Goal: Information Seeking & Learning: Learn about a topic

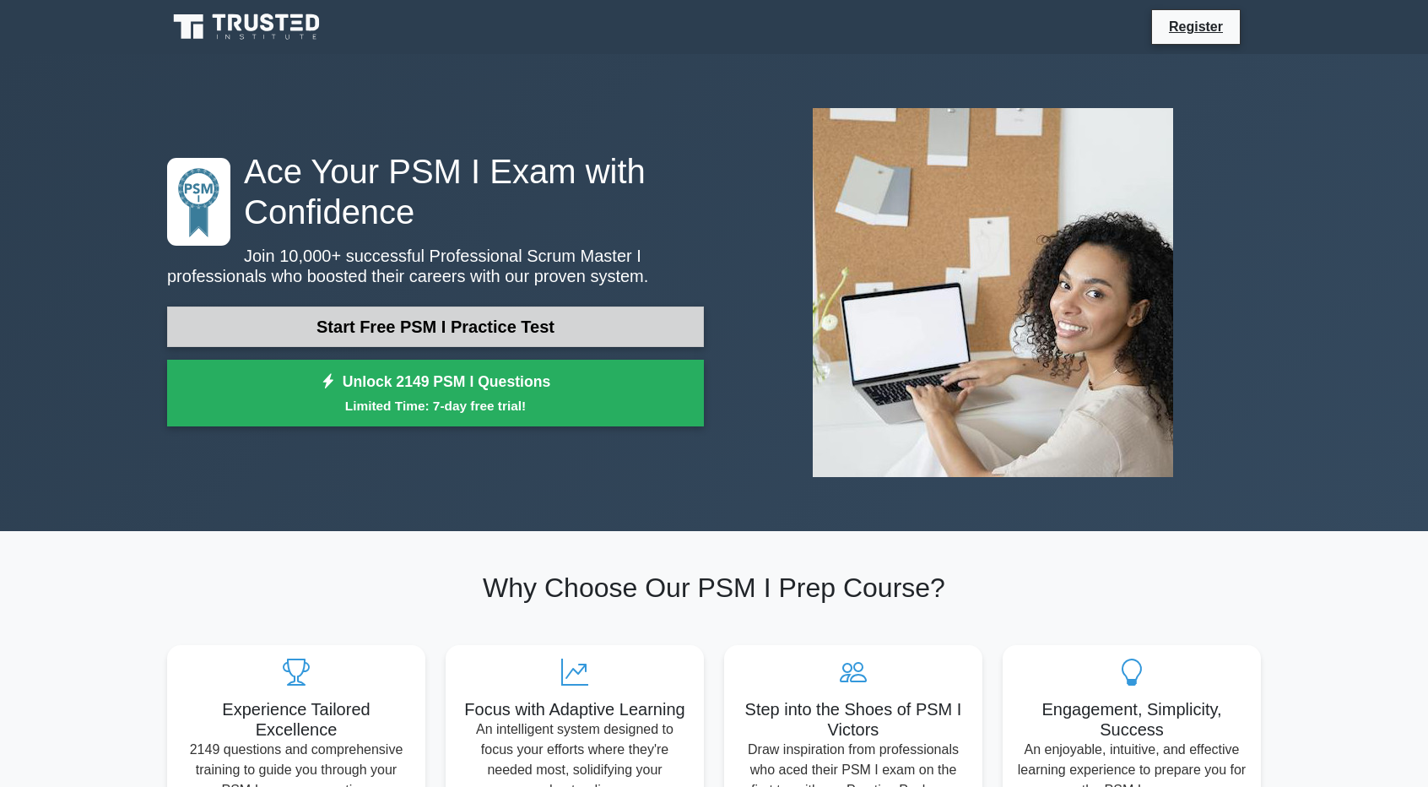
click at [567, 314] on link "Start Free PSM I Practice Test" at bounding box center [435, 326] width 537 height 41
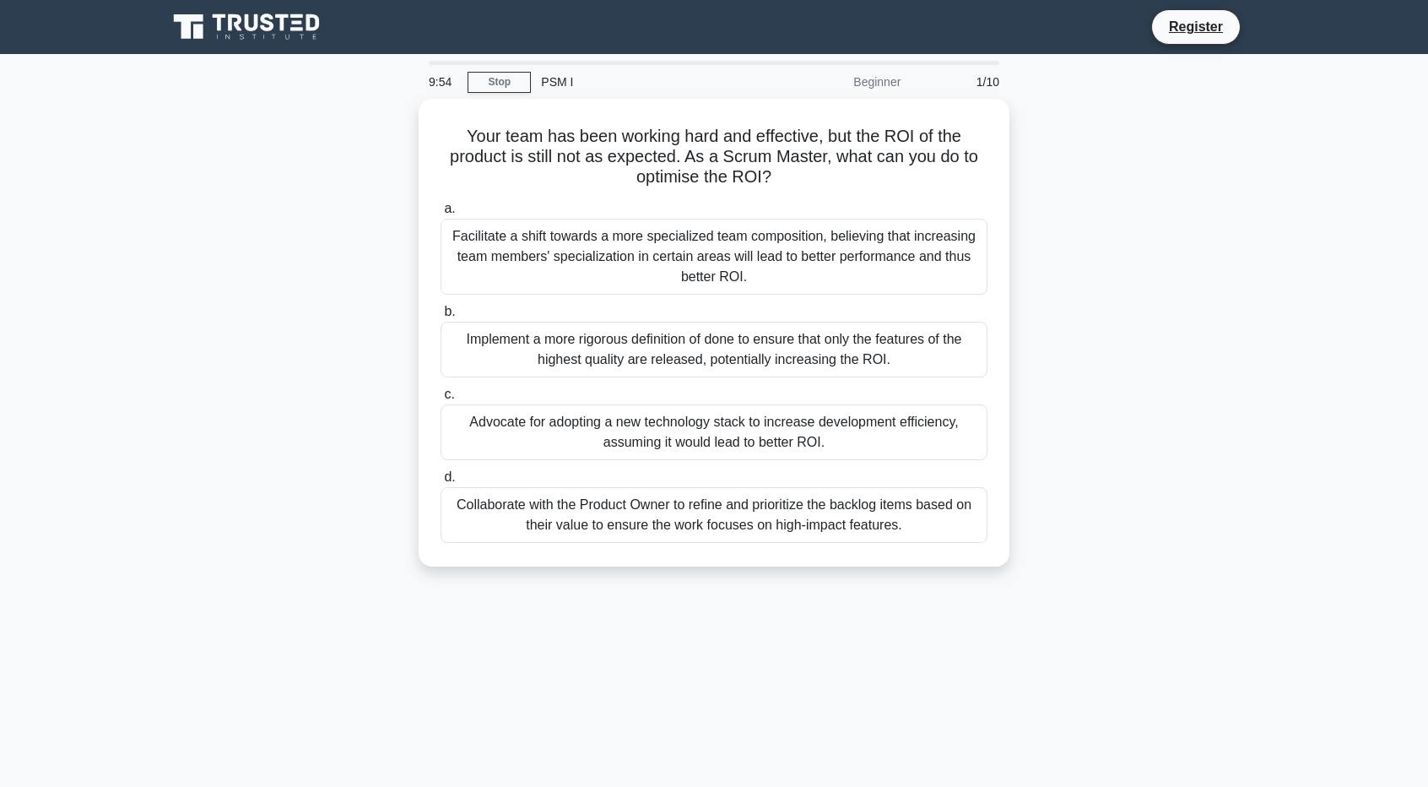
drag, startPoint x: 0, startPoint y: 292, endPoint x: 14, endPoint y: 280, distance: 17.9
click at [3, 290] on main "9:54 Stop PSM I Beginner 1/10 Your team has been working hard and effective, bu…" at bounding box center [714, 483] width 1428 height 858
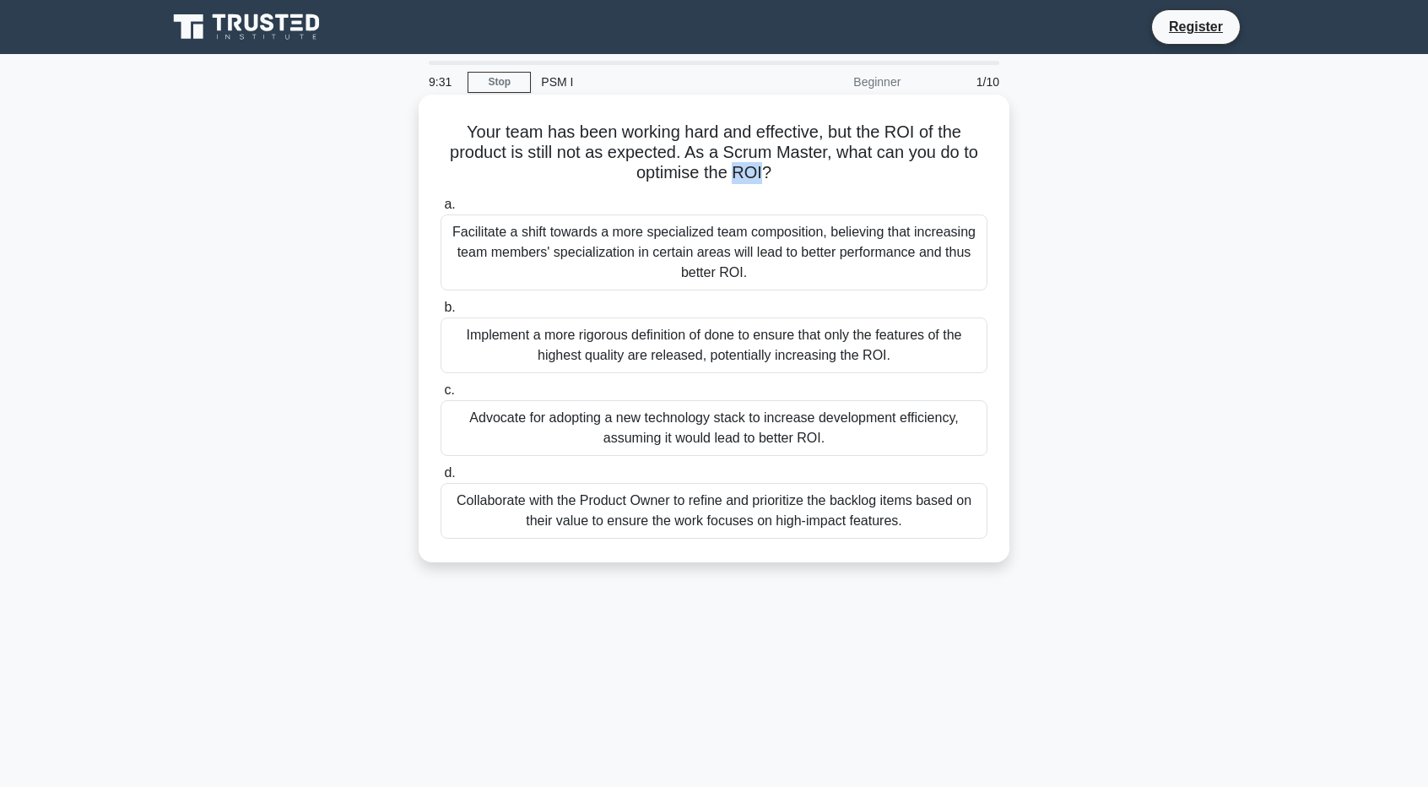
drag, startPoint x: 736, startPoint y: 171, endPoint x: 763, endPoint y: 170, distance: 27.1
click at [763, 170] on h5 "Your team has been working hard and effective, but the ROI of the product is st…" at bounding box center [714, 153] width 550 height 62
copy h5 "ROI"
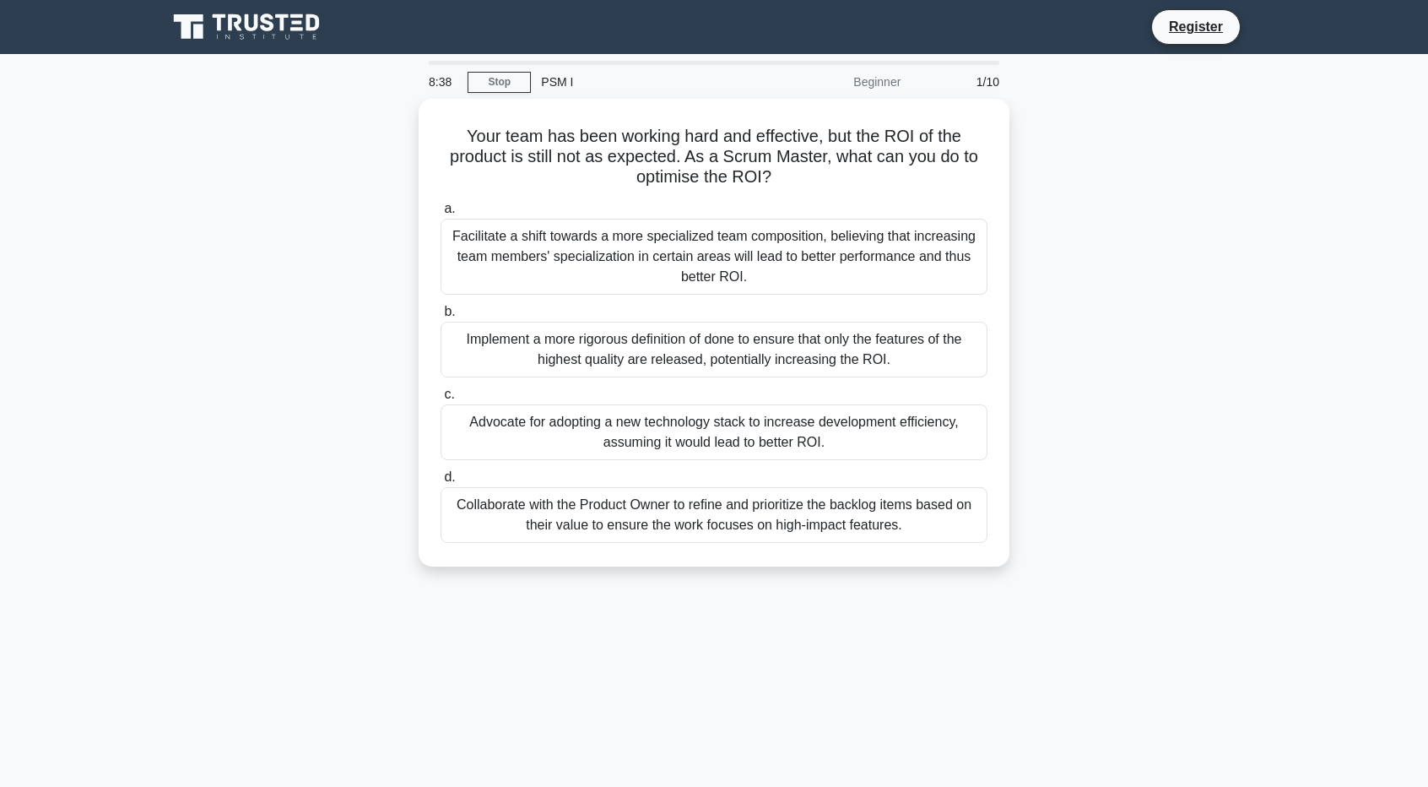
click at [167, 342] on div "Your team has been working hard and effective, but the ROI of the product is st…" at bounding box center [714, 343] width 1114 height 488
